Goal: Task Accomplishment & Management: Use online tool/utility

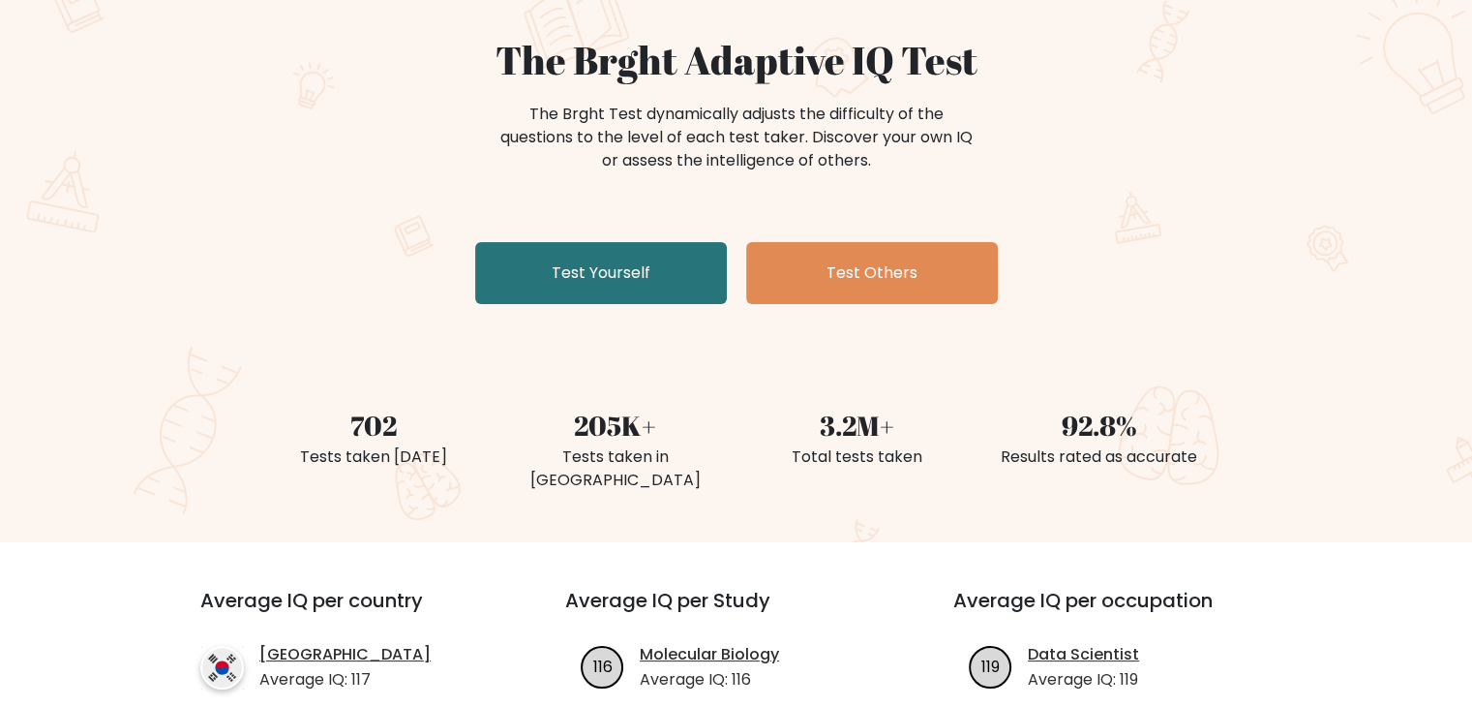
scroll to position [194, 0]
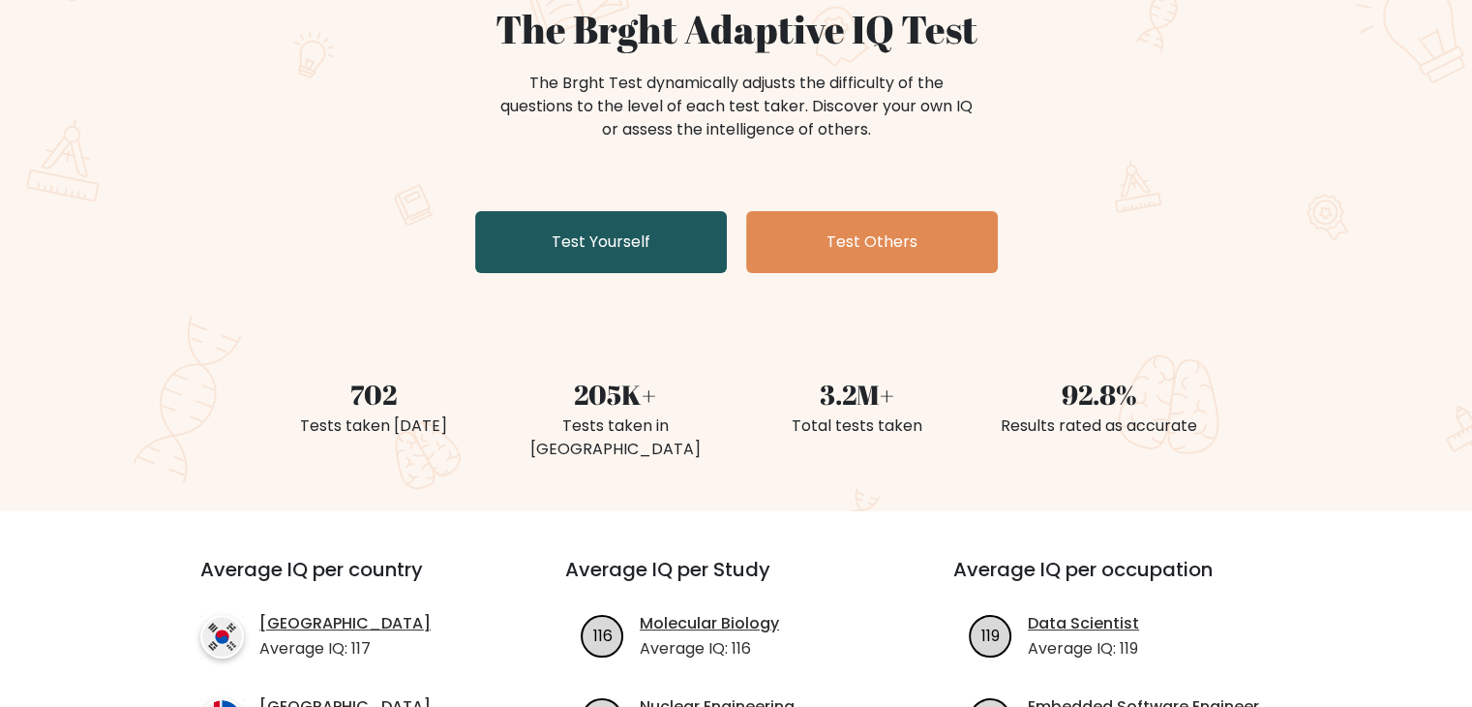
click at [611, 266] on link "Test Yourself" at bounding box center [601, 242] width 252 height 62
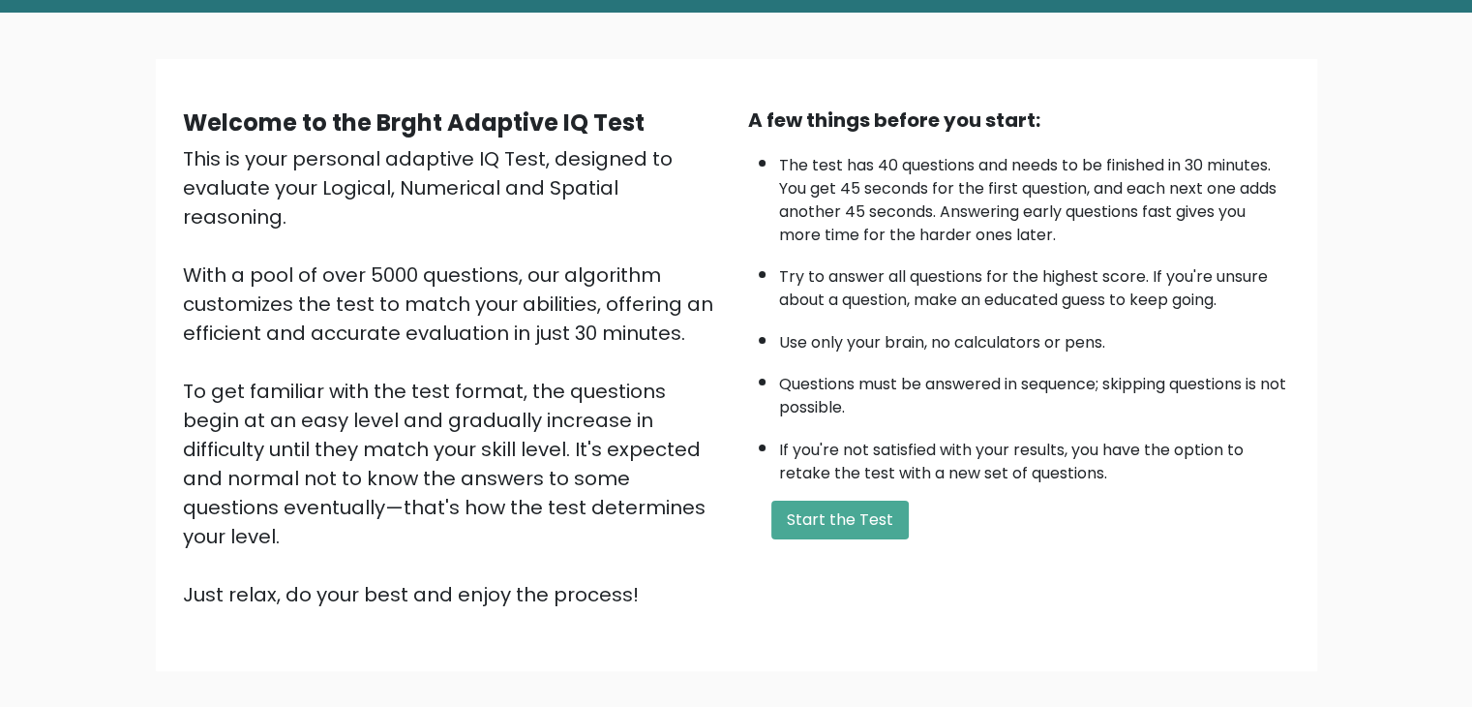
scroll to position [180, 0]
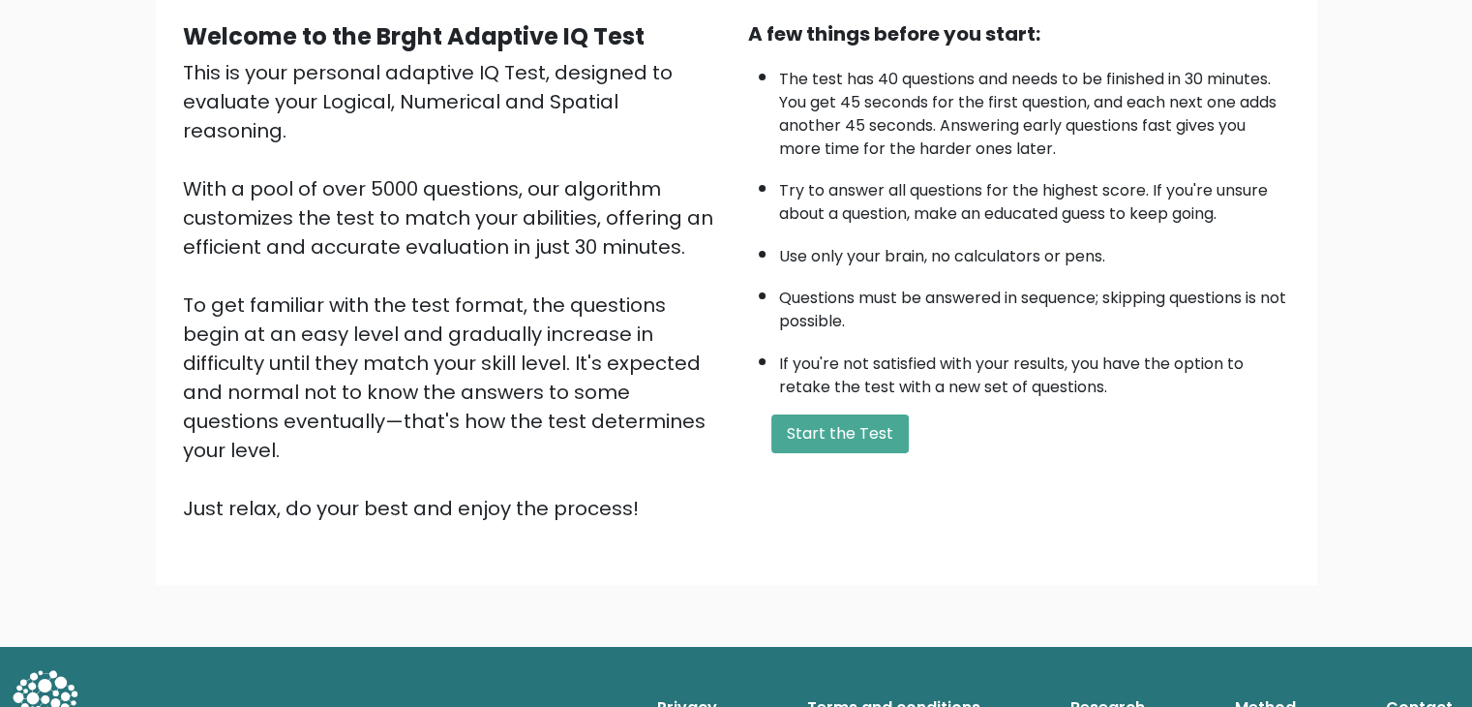
click at [915, 432] on form "Start the Test" at bounding box center [1019, 433] width 542 height 39
click at [886, 429] on button "Start the Test" at bounding box center [839, 433] width 137 height 39
